Goal: Task Accomplishment & Management: Use online tool/utility

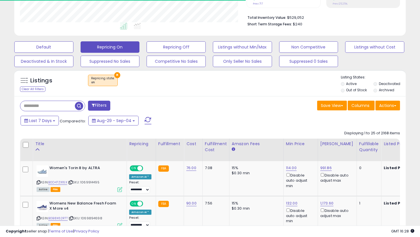
scroll to position [117, 226]
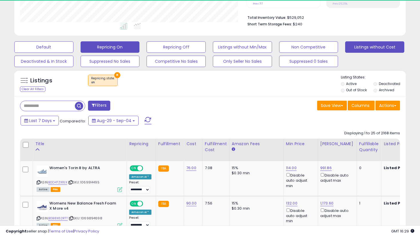
click at [400, 44] on button "Listings without Cost" at bounding box center [374, 46] width 59 height 11
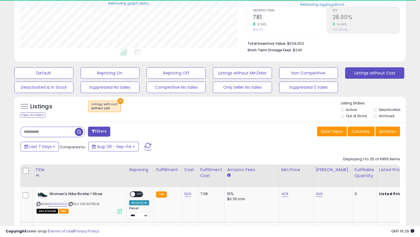
scroll to position [138, 0]
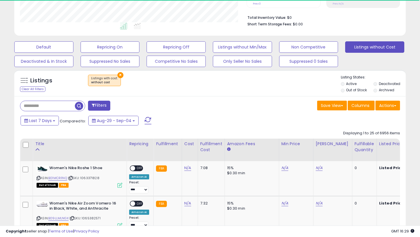
click at [350, 90] on label "Out of Stock" at bounding box center [356, 90] width 21 height 5
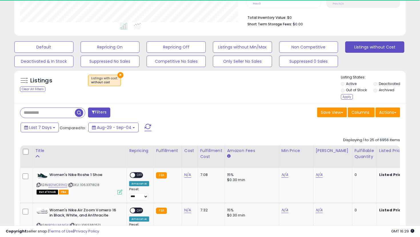
click at [346, 94] on li "Out of Stock" at bounding box center [356, 91] width 32 height 6
click at [346, 96] on div "Apply" at bounding box center [346, 96] width 12 height 5
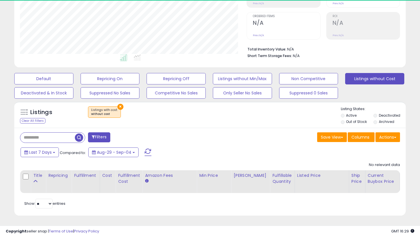
scroll to position [117, 226]
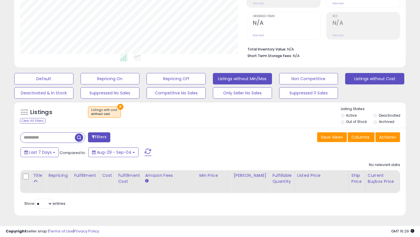
click at [267, 78] on button "Listings without Min/Max" at bounding box center [242, 78] width 59 height 11
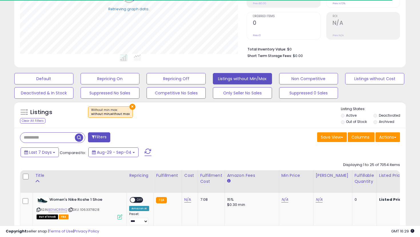
click at [351, 122] on label "Out of Stock" at bounding box center [356, 121] width 21 height 5
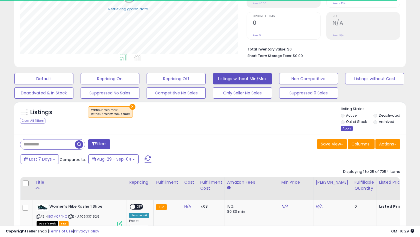
click at [345, 128] on div "Apply" at bounding box center [346, 128] width 12 height 5
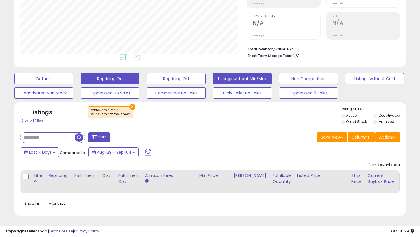
click at [103, 80] on button "Repricing On" at bounding box center [109, 78] width 59 height 11
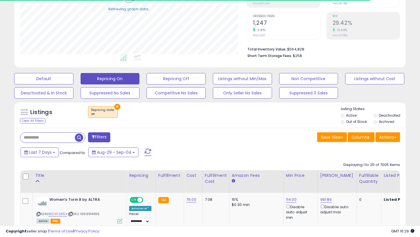
click at [352, 126] on div "Listings Clear All Filters × Repricing state : on Active" at bounding box center [209, 115] width 391 height 26
click at [349, 124] on li "Out of Stock" at bounding box center [356, 122] width 32 height 6
click at [346, 122] on label "Out of Stock" at bounding box center [356, 121] width 21 height 5
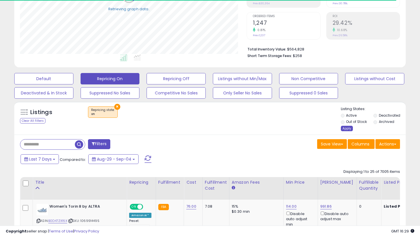
click at [348, 128] on div "Apply" at bounding box center [346, 128] width 12 height 5
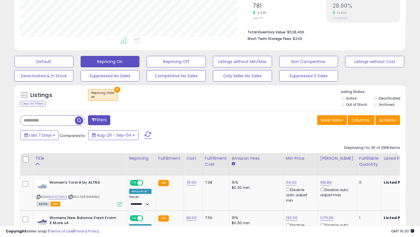
scroll to position [123, 0]
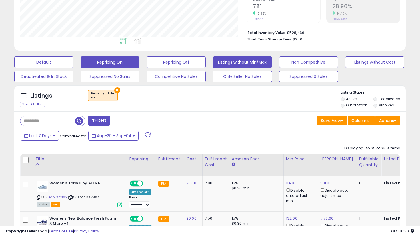
click at [223, 61] on button "Listings without Min/Max" at bounding box center [242, 62] width 59 height 11
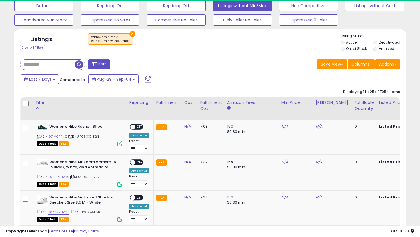
scroll to position [117, 226]
